Goal: Task Accomplishment & Management: Use online tool/utility

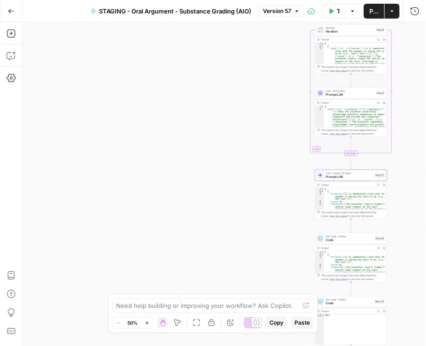
click at [186, 46] on div "Workflow Input Settings Inputs Loop Iteration Iteration Step 9 Output Expand Ou…" at bounding box center [224, 184] width 404 height 324
click at [10, 10] on icon "button" at bounding box center [11, 11] width 7 height 7
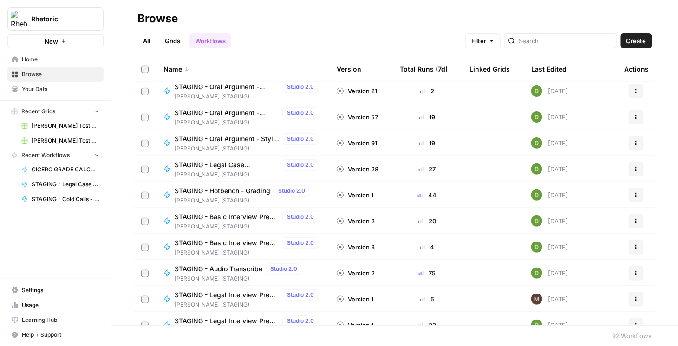
scroll to position [265, 0]
click at [243, 213] on span "STAGING - Basic Interview Prep - Grading" at bounding box center [227, 215] width 104 height 9
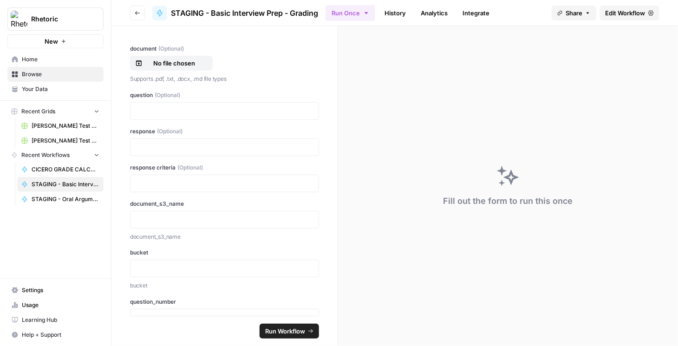
click at [425, 15] on span "Edit Workflow" at bounding box center [626, 12] width 40 height 9
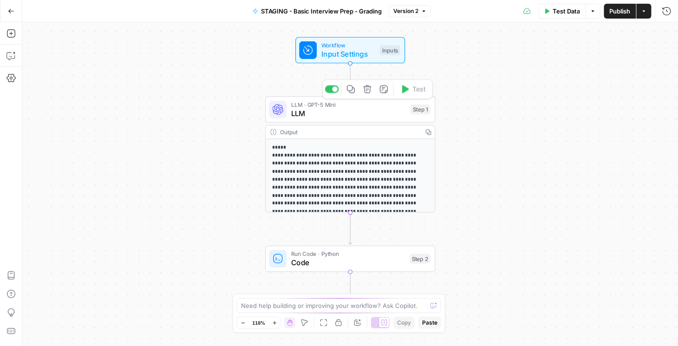
click at [340, 116] on span "LLM" at bounding box center [348, 113] width 115 height 11
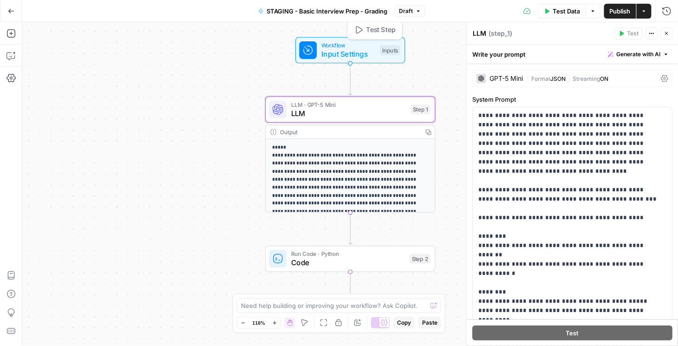
click at [344, 52] on span "Input Settings" at bounding box center [348, 54] width 54 height 11
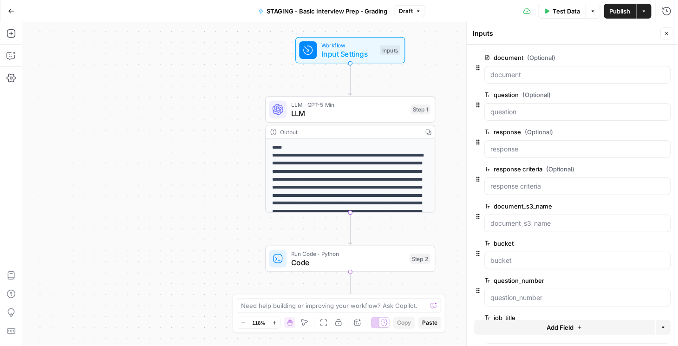
click at [10, 14] on button "Go Back" at bounding box center [11, 11] width 17 height 17
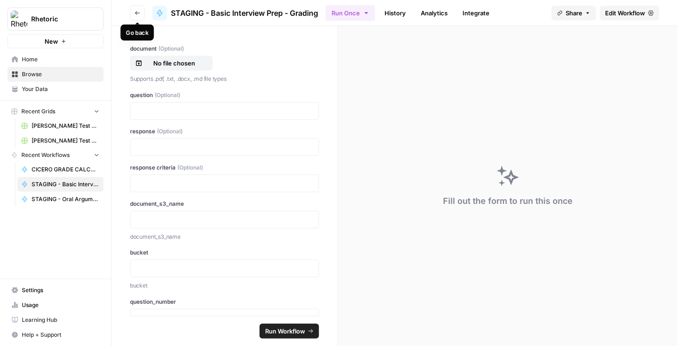
click at [137, 17] on button "Go back" at bounding box center [137, 13] width 15 height 15
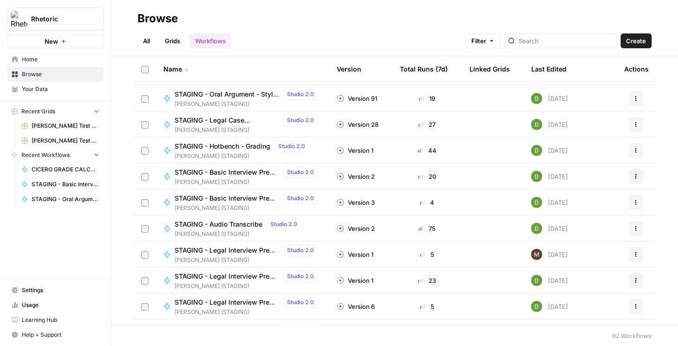
scroll to position [318, 0]
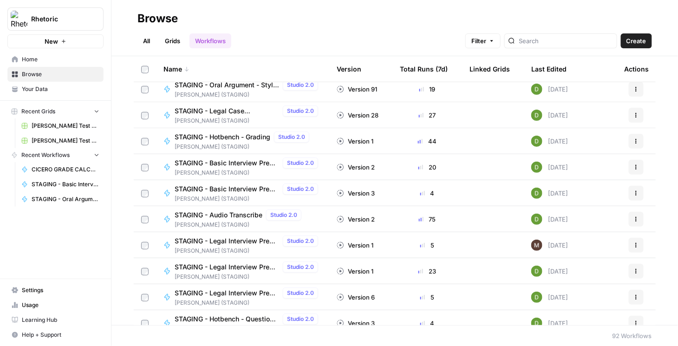
click at [244, 237] on span "STAGING - Legal Interview Prep - Question Creator" at bounding box center [227, 240] width 104 height 9
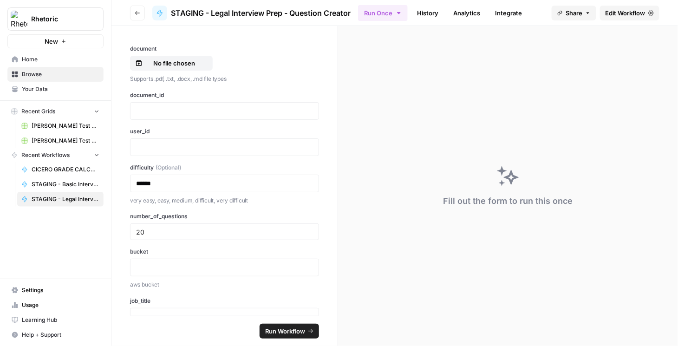
click at [425, 13] on span "Edit Workflow" at bounding box center [626, 12] width 40 height 9
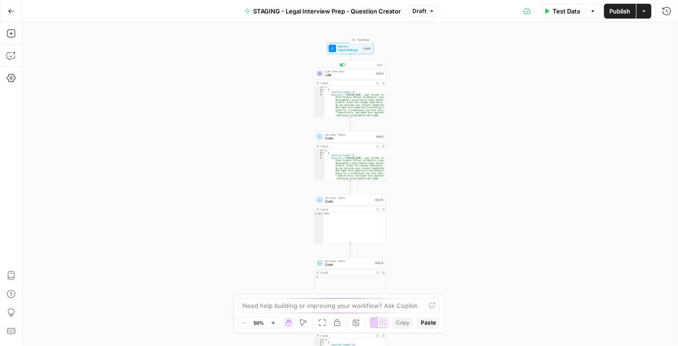
click at [356, 49] on span "Input Settings" at bounding box center [349, 50] width 23 height 5
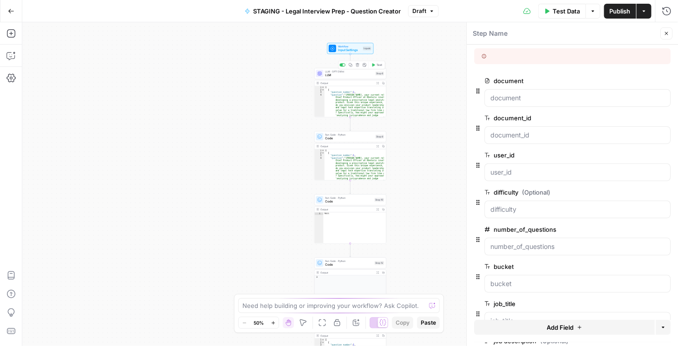
click at [337, 73] on span "LLM" at bounding box center [350, 75] width 48 height 5
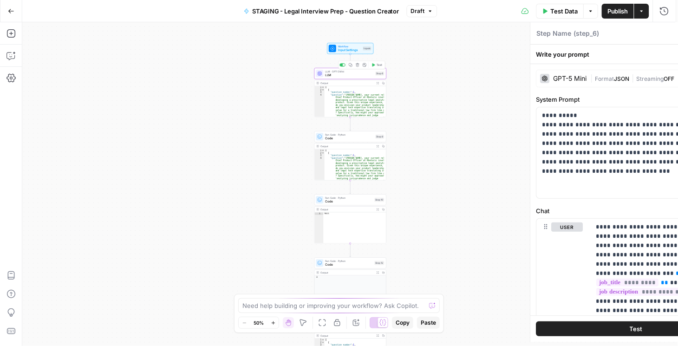
type textarea "LLM"
